Goal: Navigation & Orientation: Find specific page/section

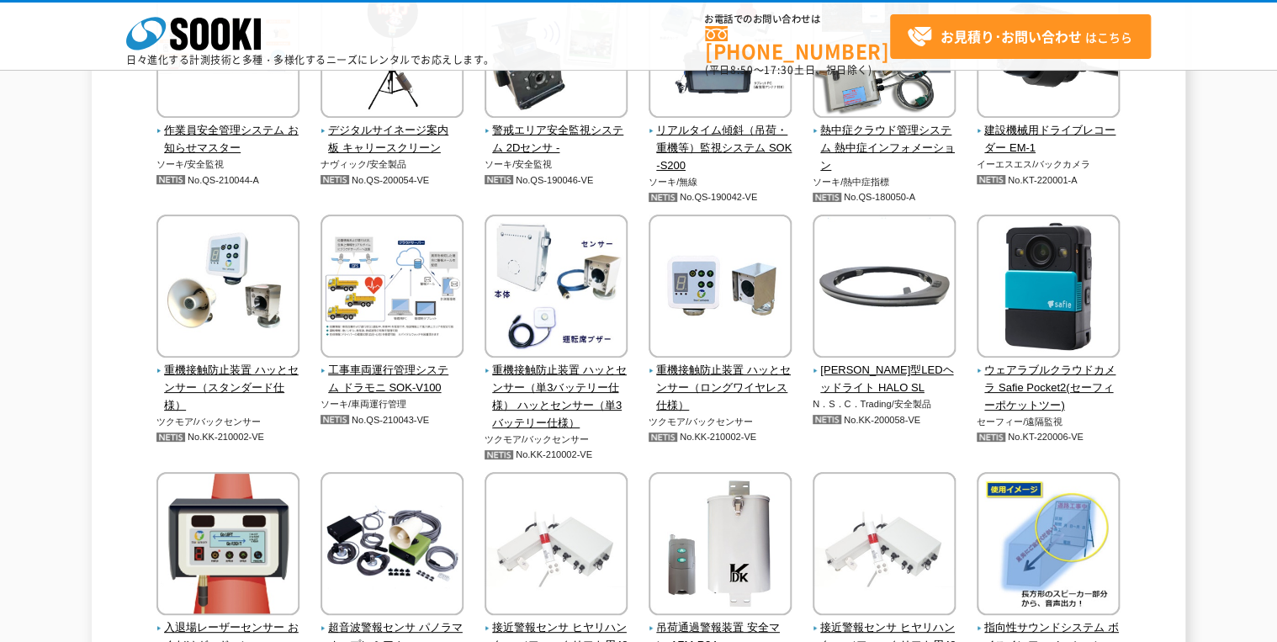
scroll to position [3499, 0]
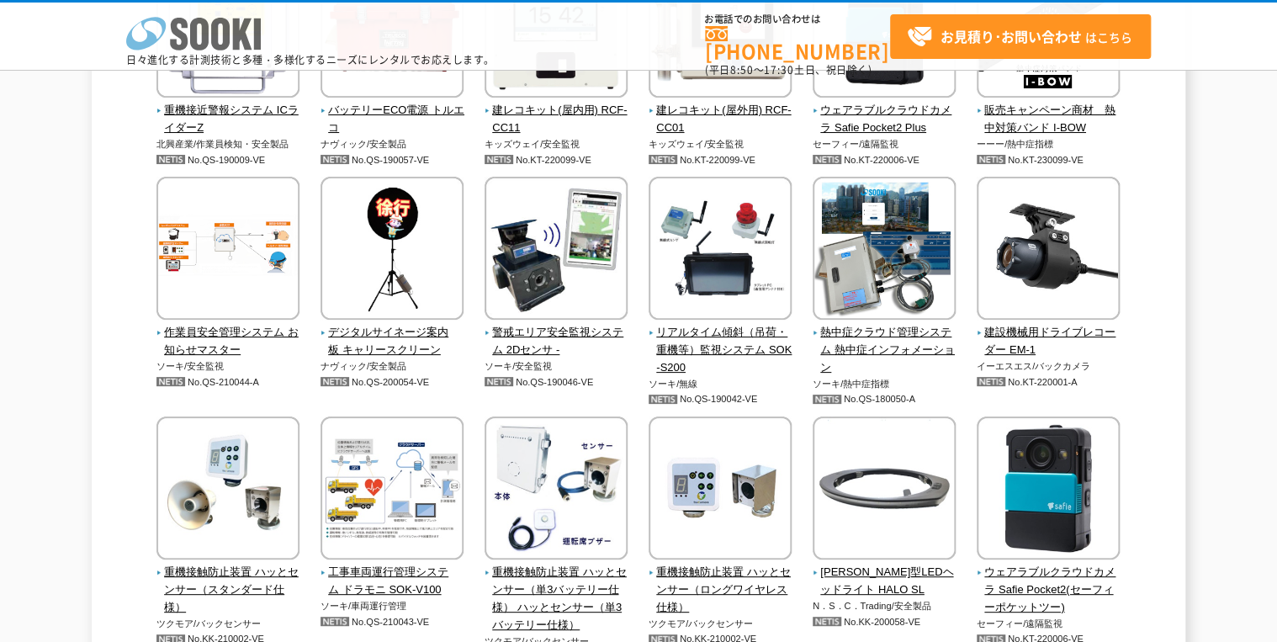
click at [186, 20] on icon at bounding box center [179, 34] width 18 height 33
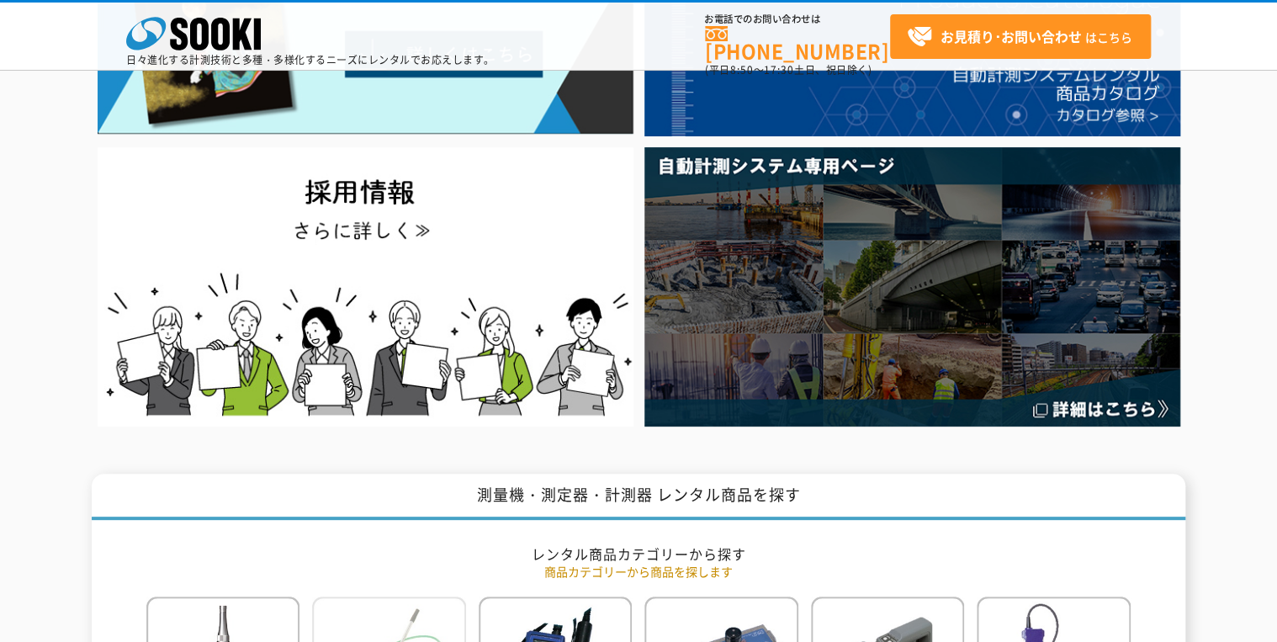
scroll to position [606, 0]
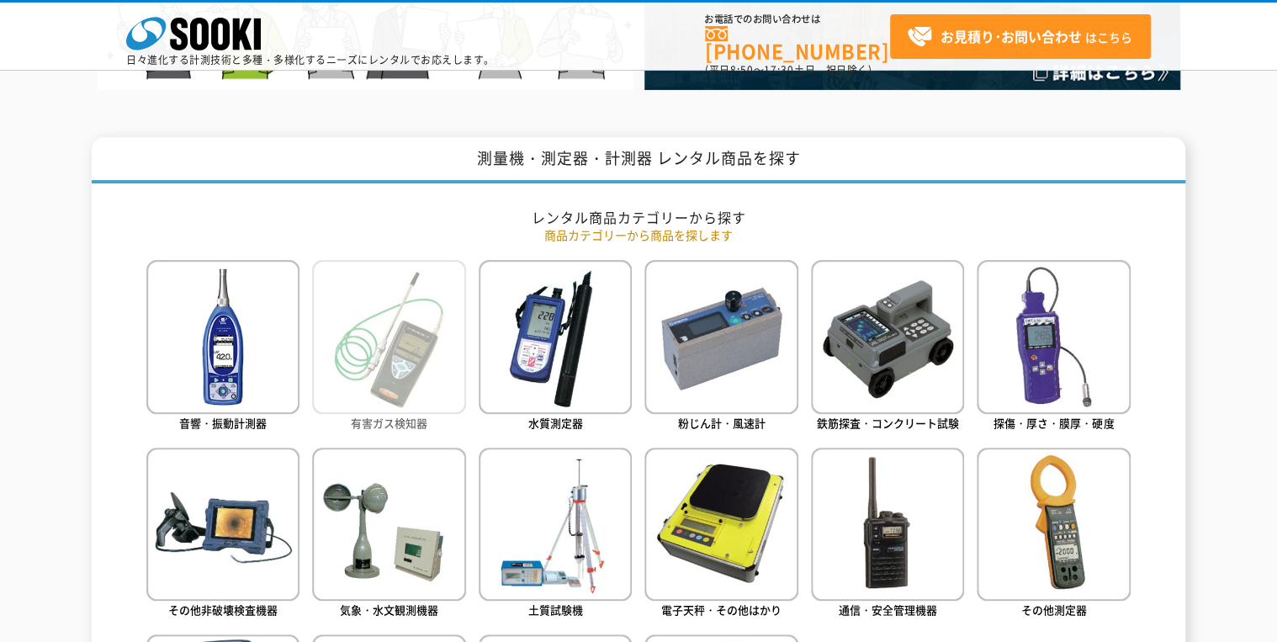
click at [418, 330] on img at bounding box center [388, 336] width 153 height 153
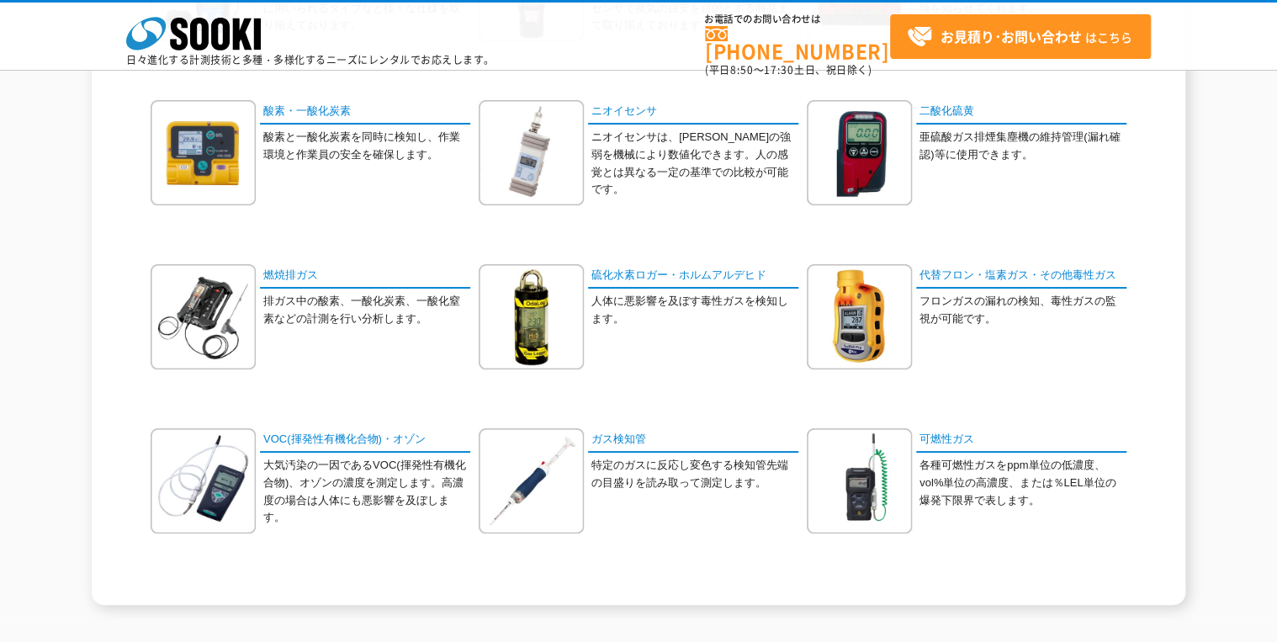
scroll to position [424, 0]
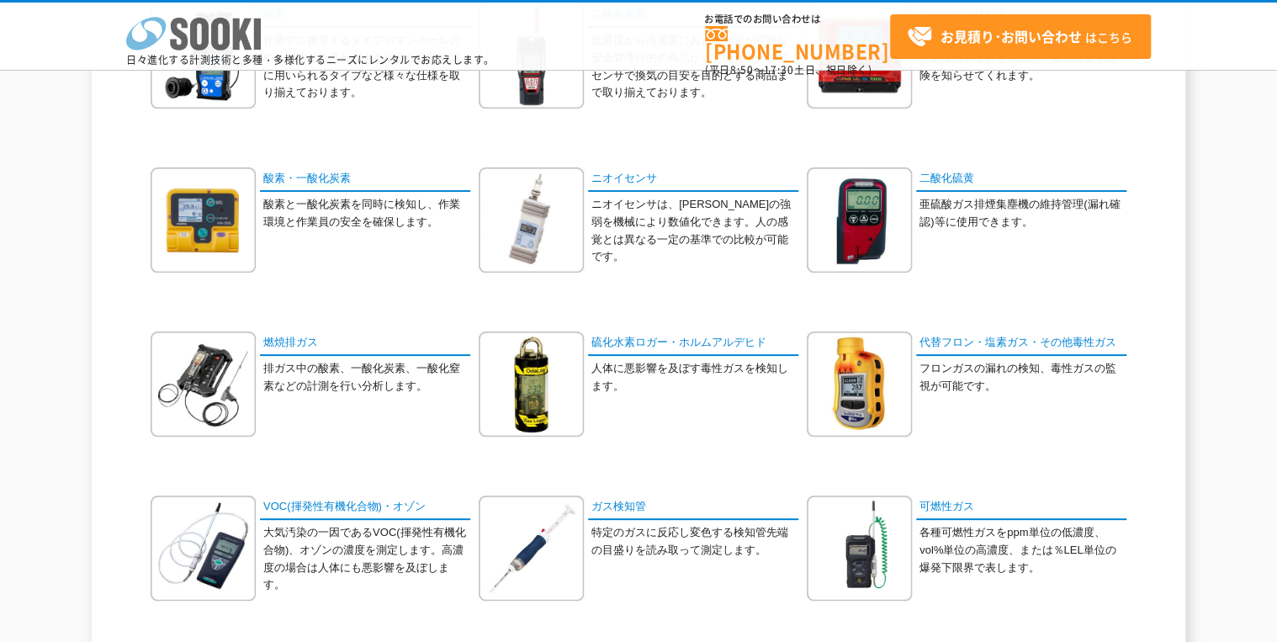
click at [215, 39] on icon at bounding box center [220, 34] width 19 height 33
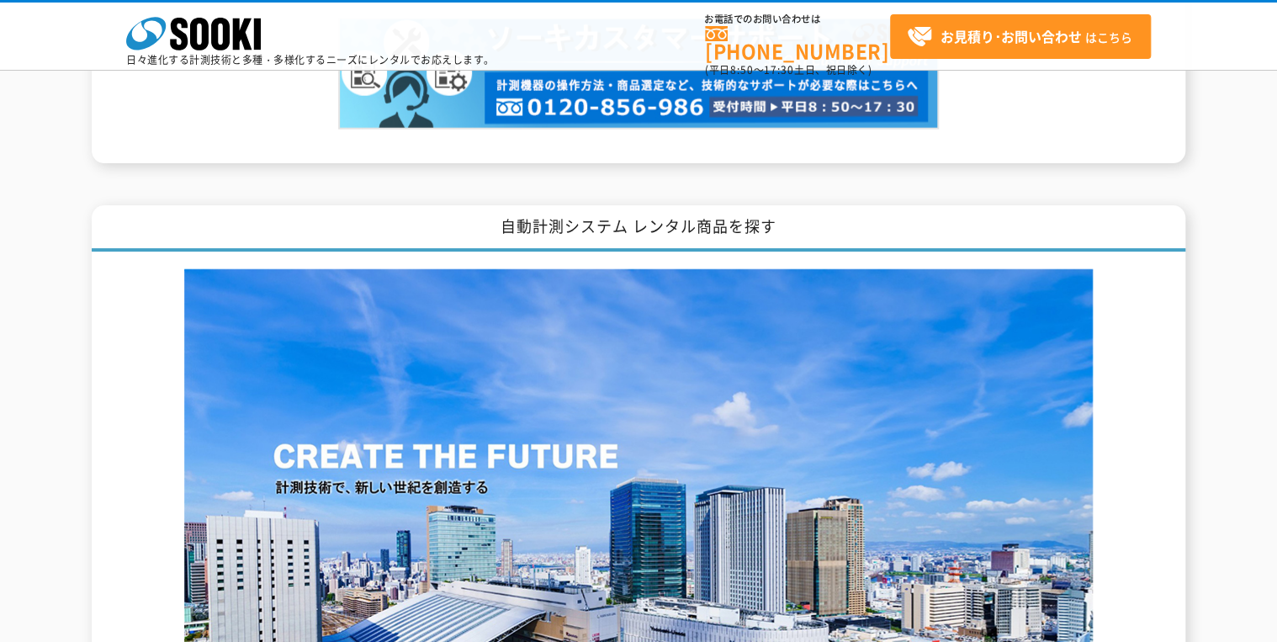
scroll to position [2278, 0]
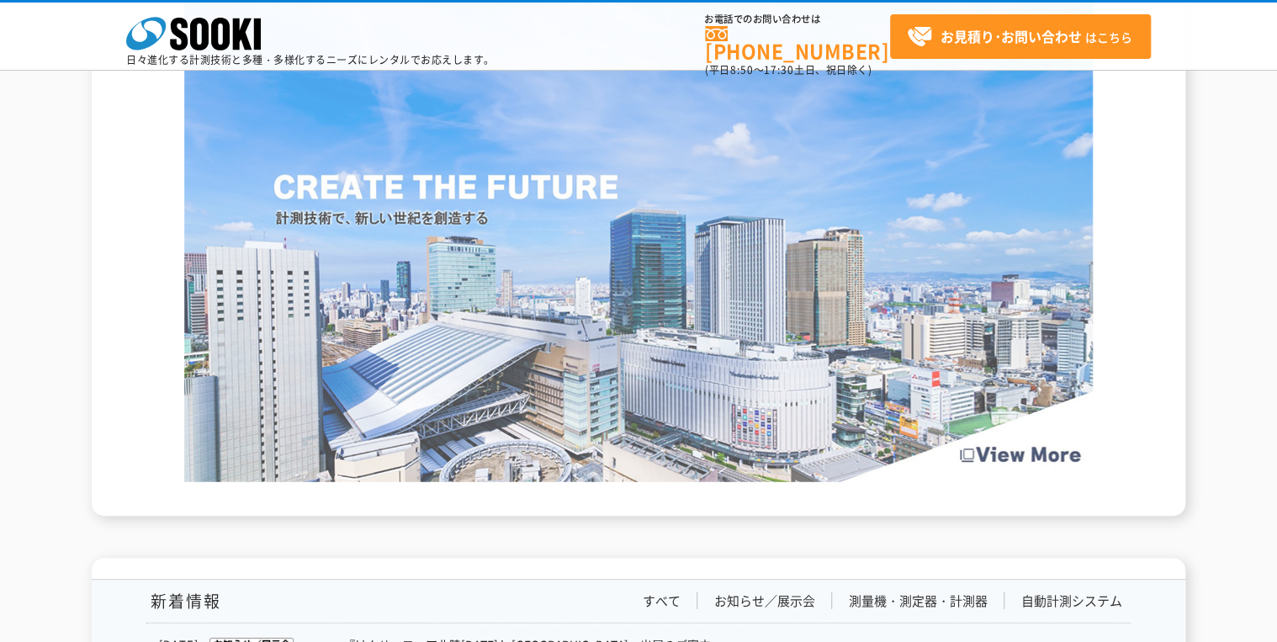
click at [653, 369] on img at bounding box center [638, 241] width 908 height 482
